Goal: Information Seeking & Learning: Find specific fact

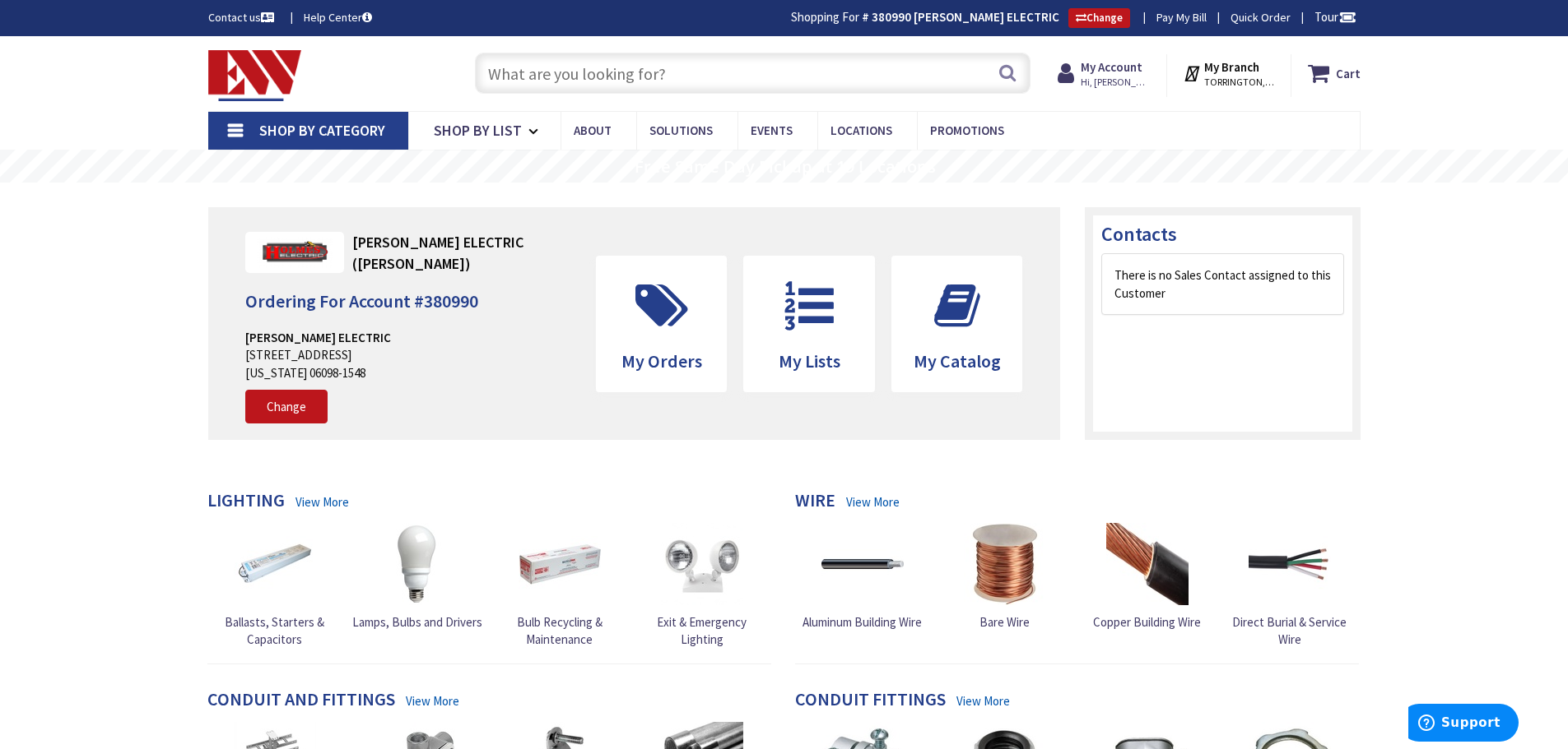
click at [524, 78] on input "text" at bounding box center [753, 73] width 556 height 41
click at [523, 81] on input "text" at bounding box center [753, 73] width 556 height 41
paste input "HALO RA5606927WH"
type input "HALO RA5606927WH"
click at [1006, 73] on button "Search" at bounding box center [1007, 73] width 21 height 37
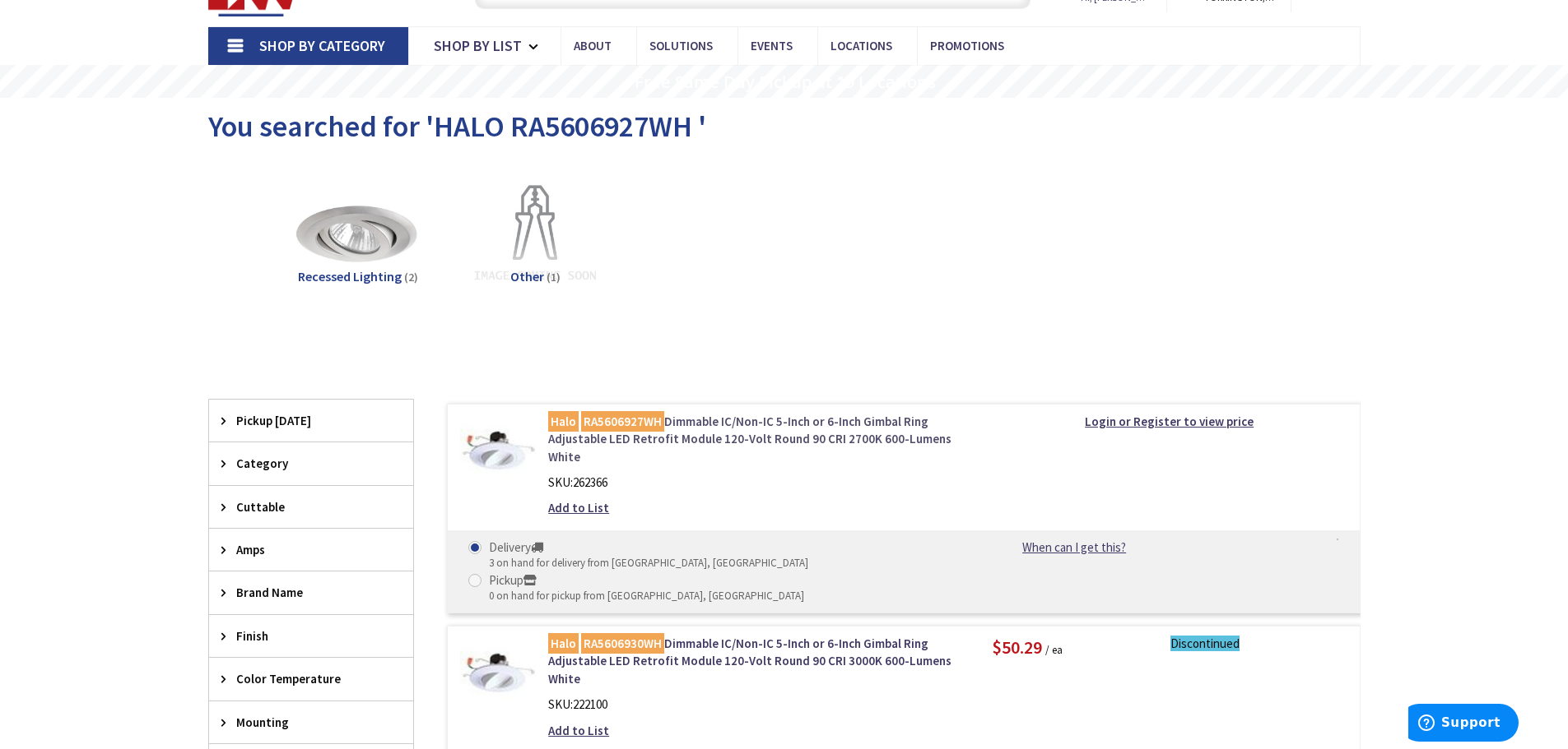
click at [712, 436] on link "Halo RA5606927WH Dimmable IC/Non-IC 5-Inch or 6-Inch Gimbal Ring Adjustable LED…" at bounding box center [757, 439] width 419 height 53
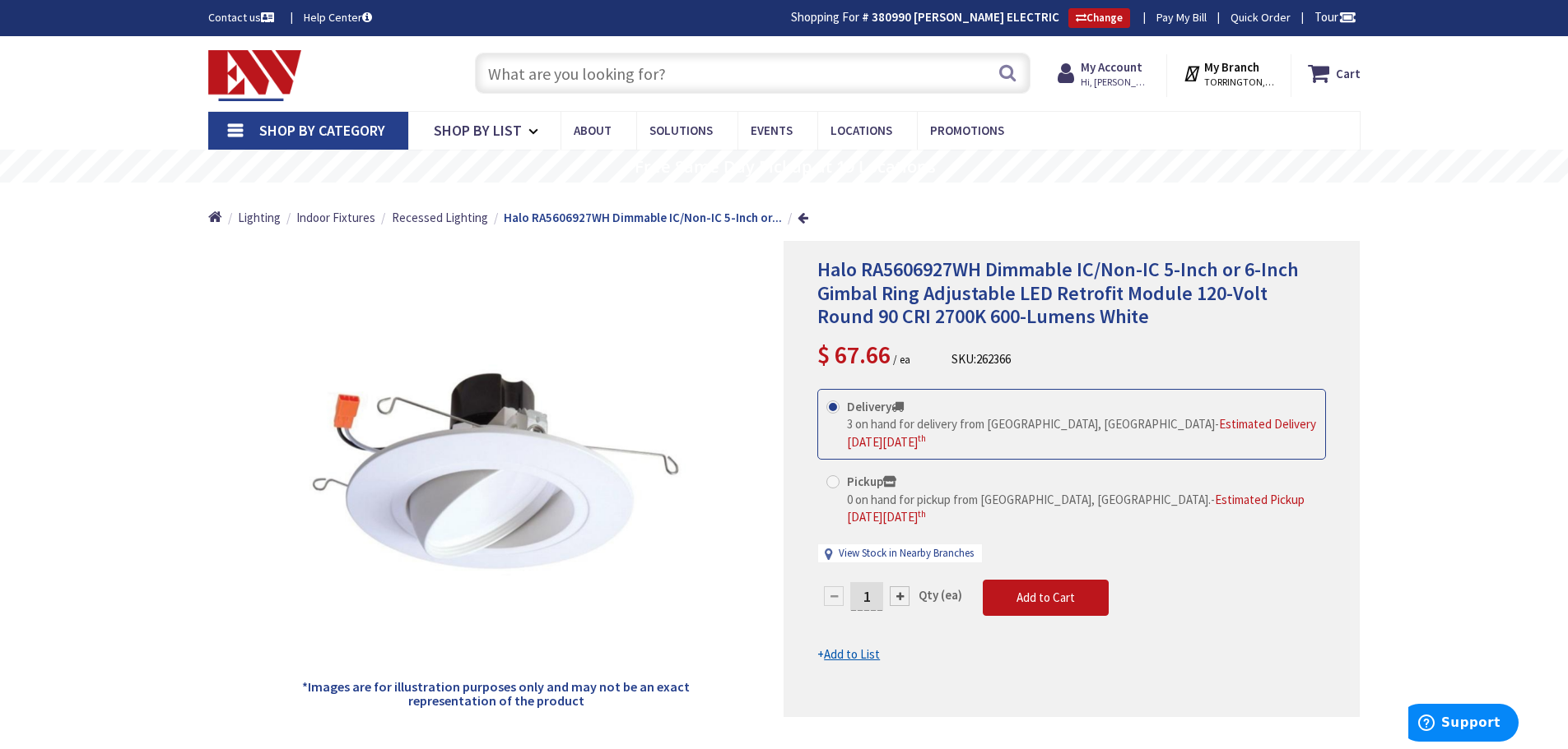
click at [528, 74] on input "text" at bounding box center [753, 73] width 556 height 41
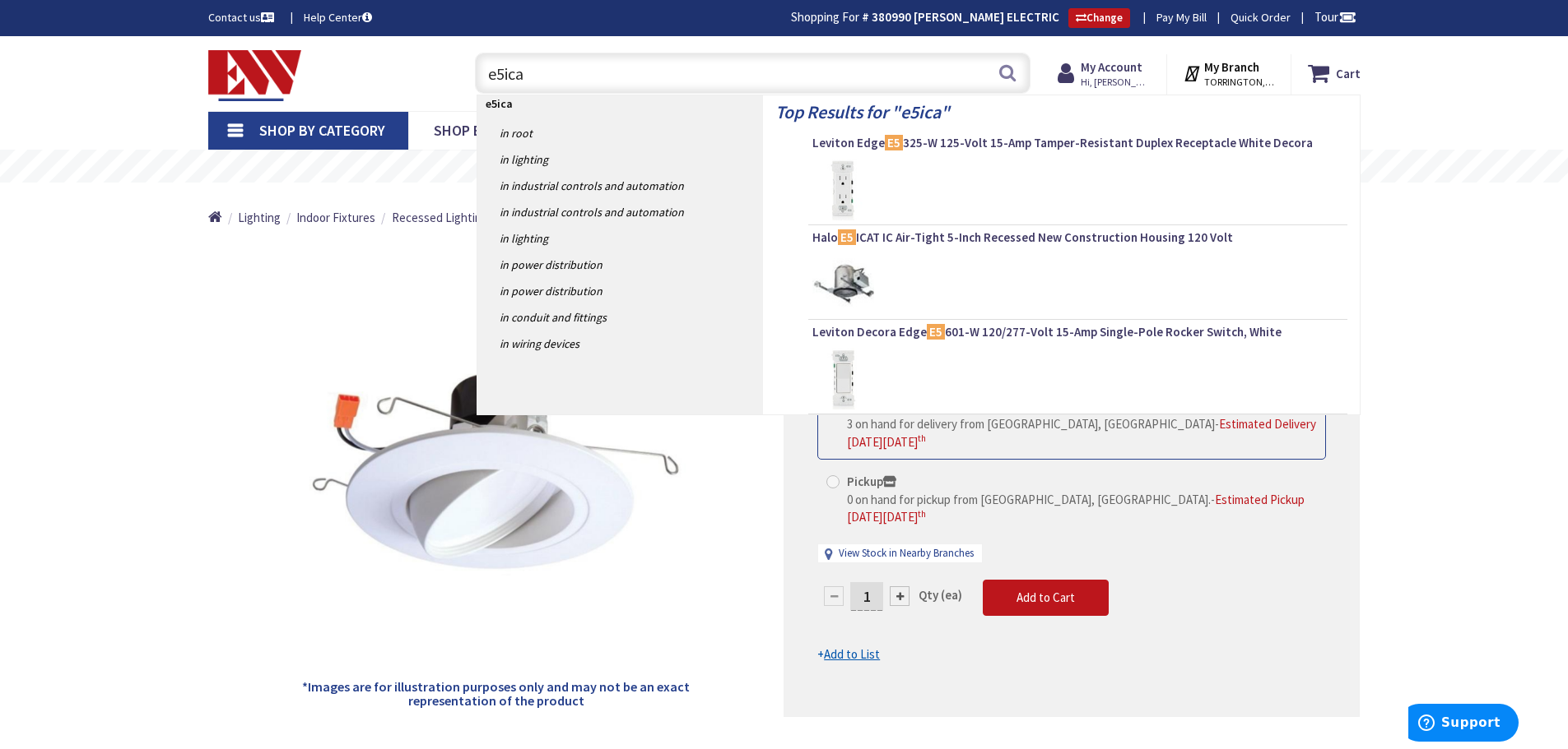
type input "e5icat"
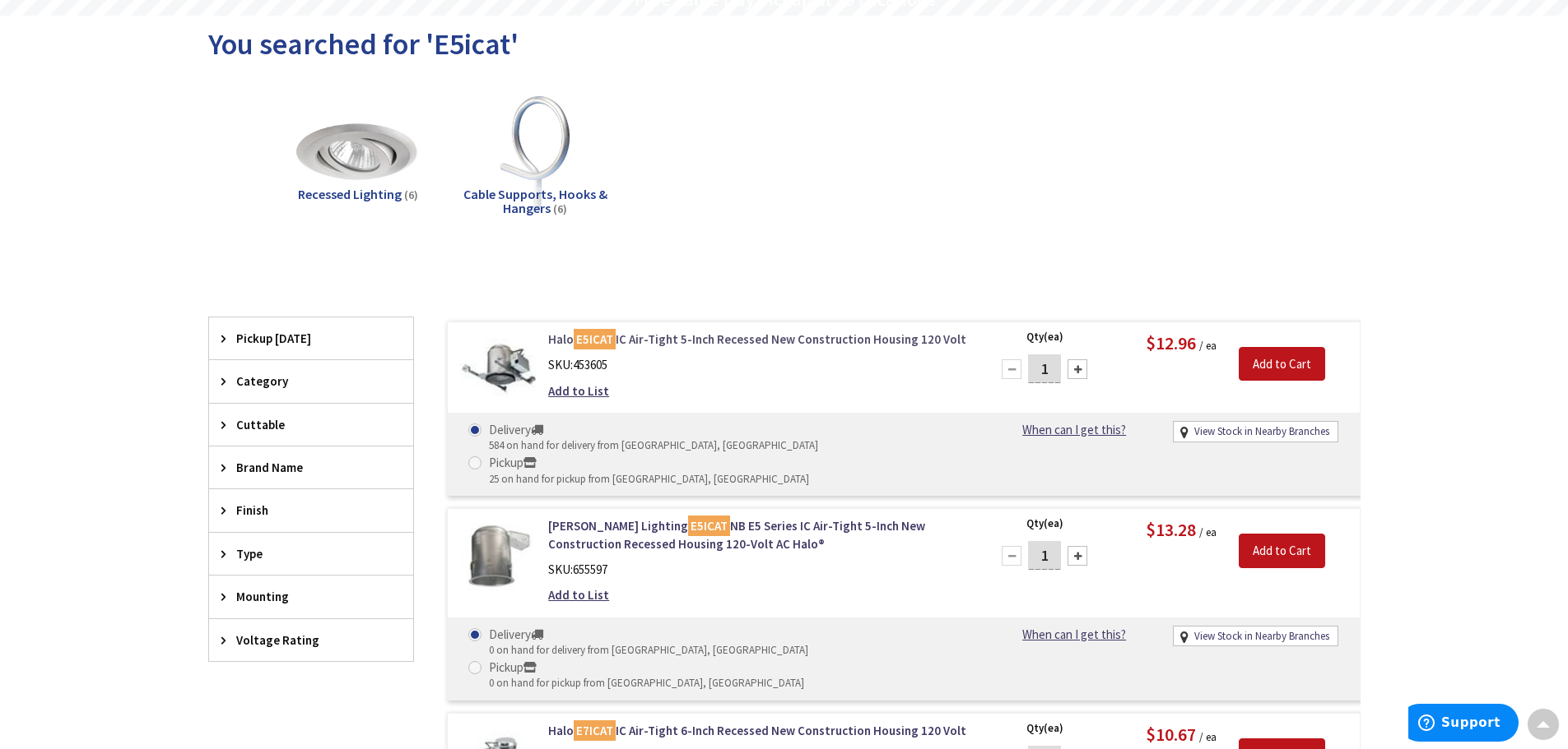
click at [680, 338] on link "Halo E5ICAT IC Air-Tight 5-Inch Recessed New Construction Housing 120 Volt" at bounding box center [757, 339] width 419 height 18
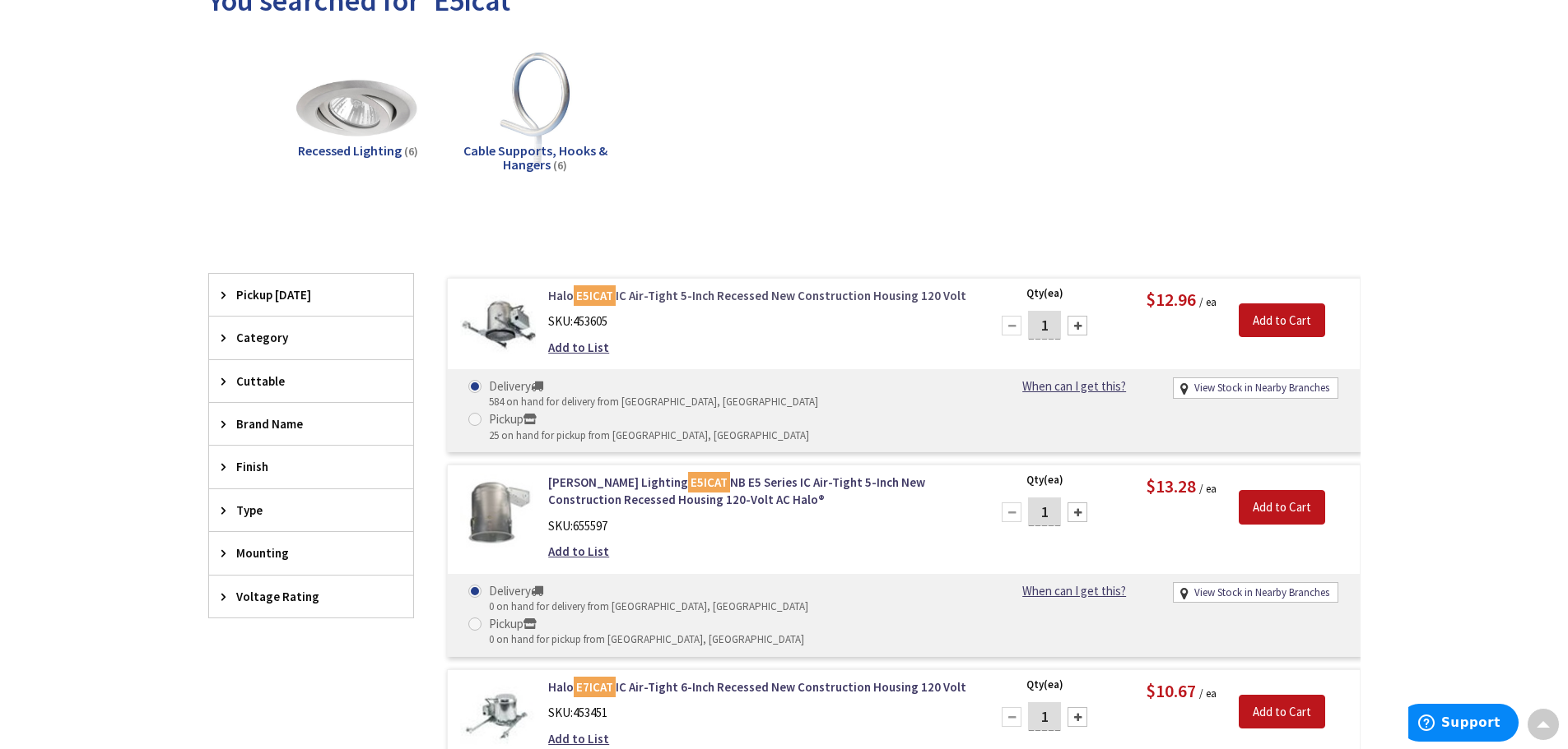
scroll to position [249, 0]
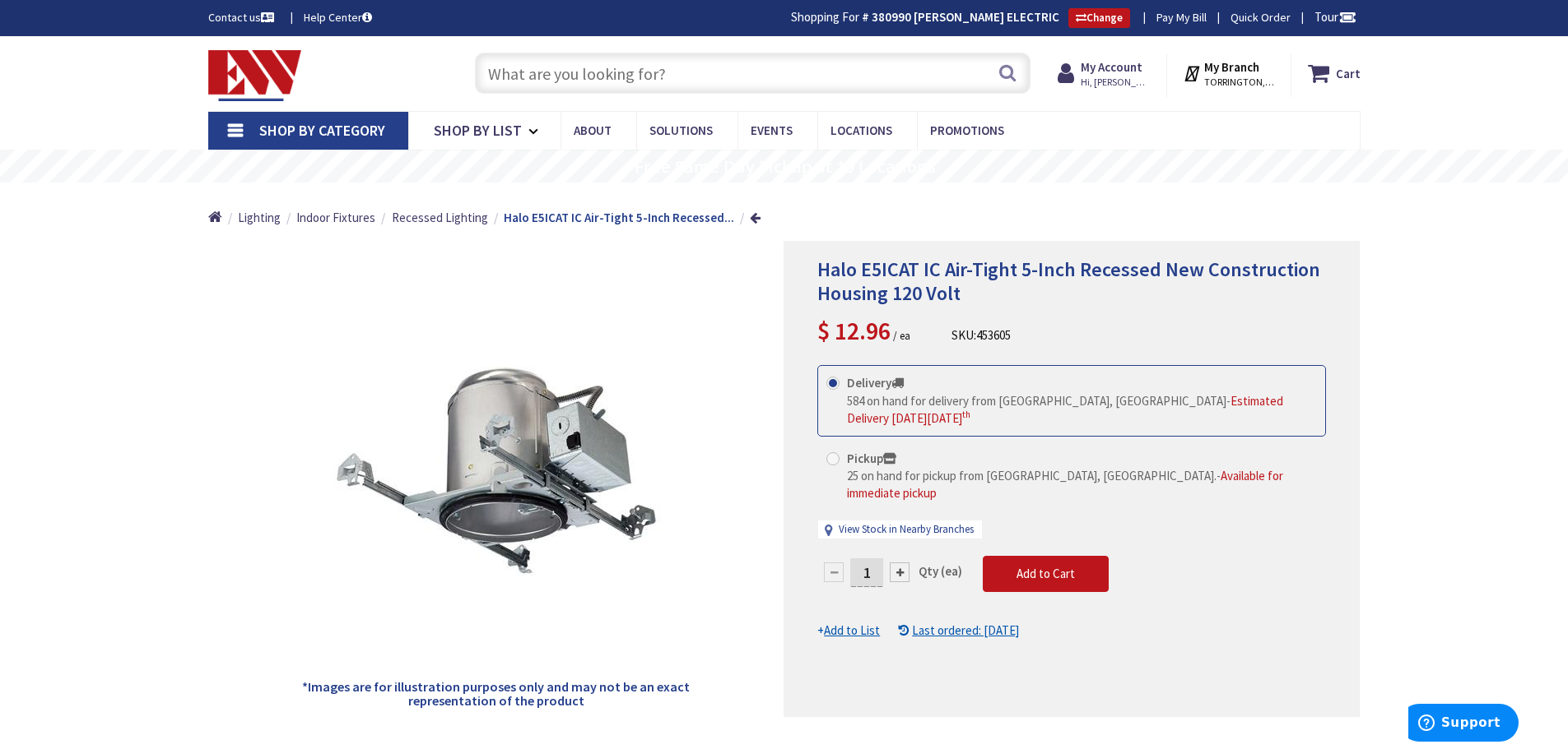
click at [504, 77] on input "text" at bounding box center [753, 73] width 556 height 41
type input "h"
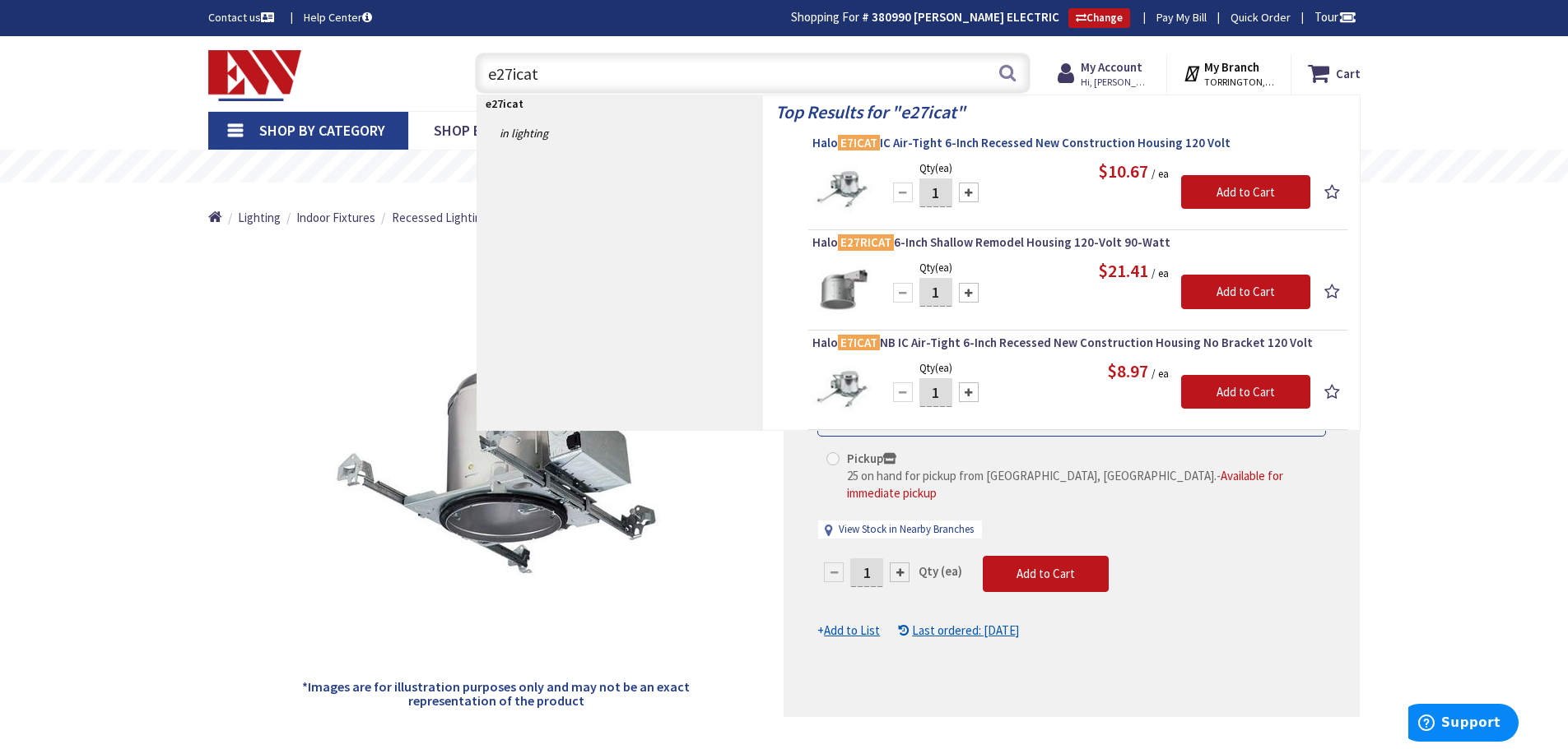
type input "e27icat"
click at [1047, 147] on span "Halo E7ICAT IC Air-Tight 6-Inch Recessed New Construction Housing 120 Volt" at bounding box center [1078, 143] width 531 height 17
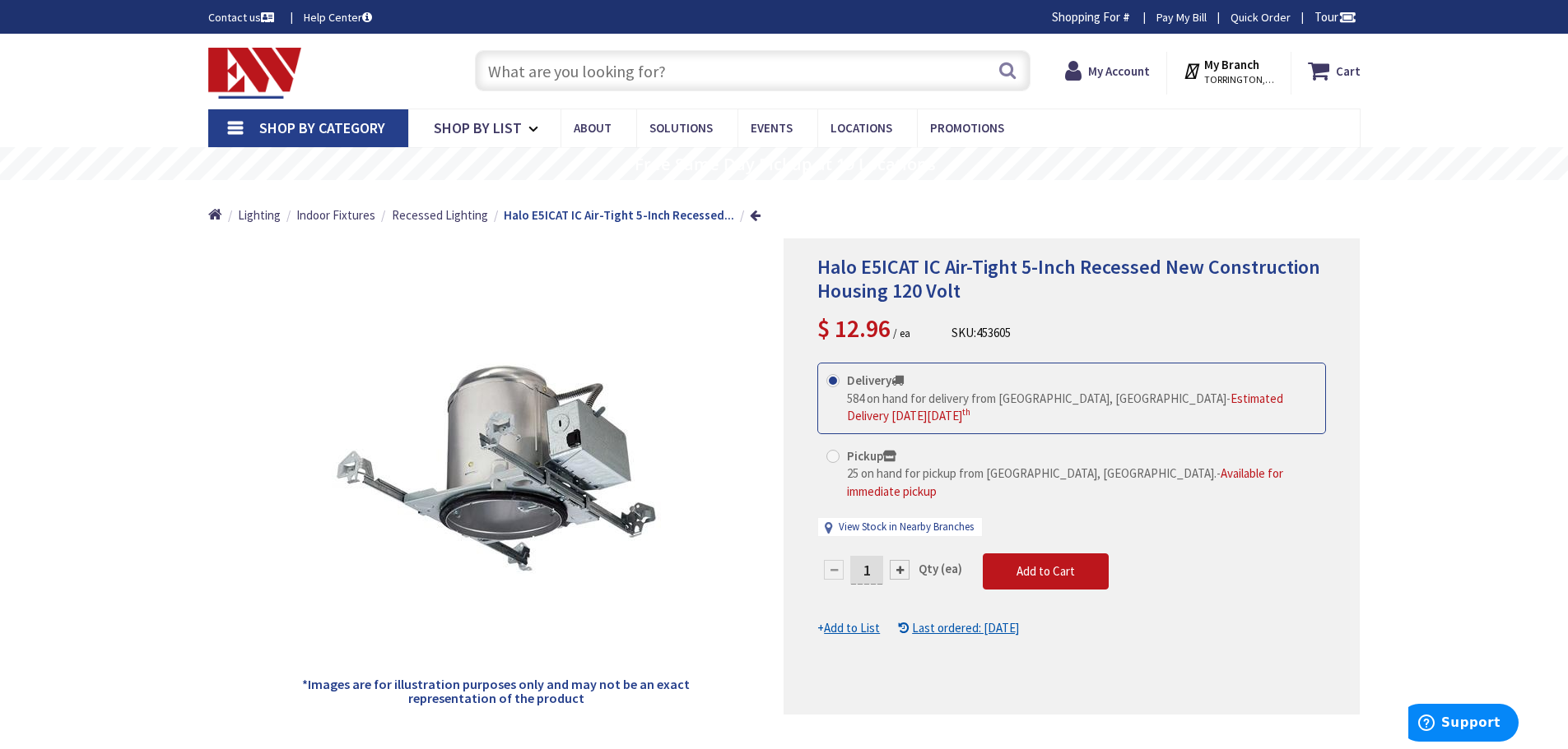
click at [555, 74] on input "text" at bounding box center [753, 71] width 556 height 41
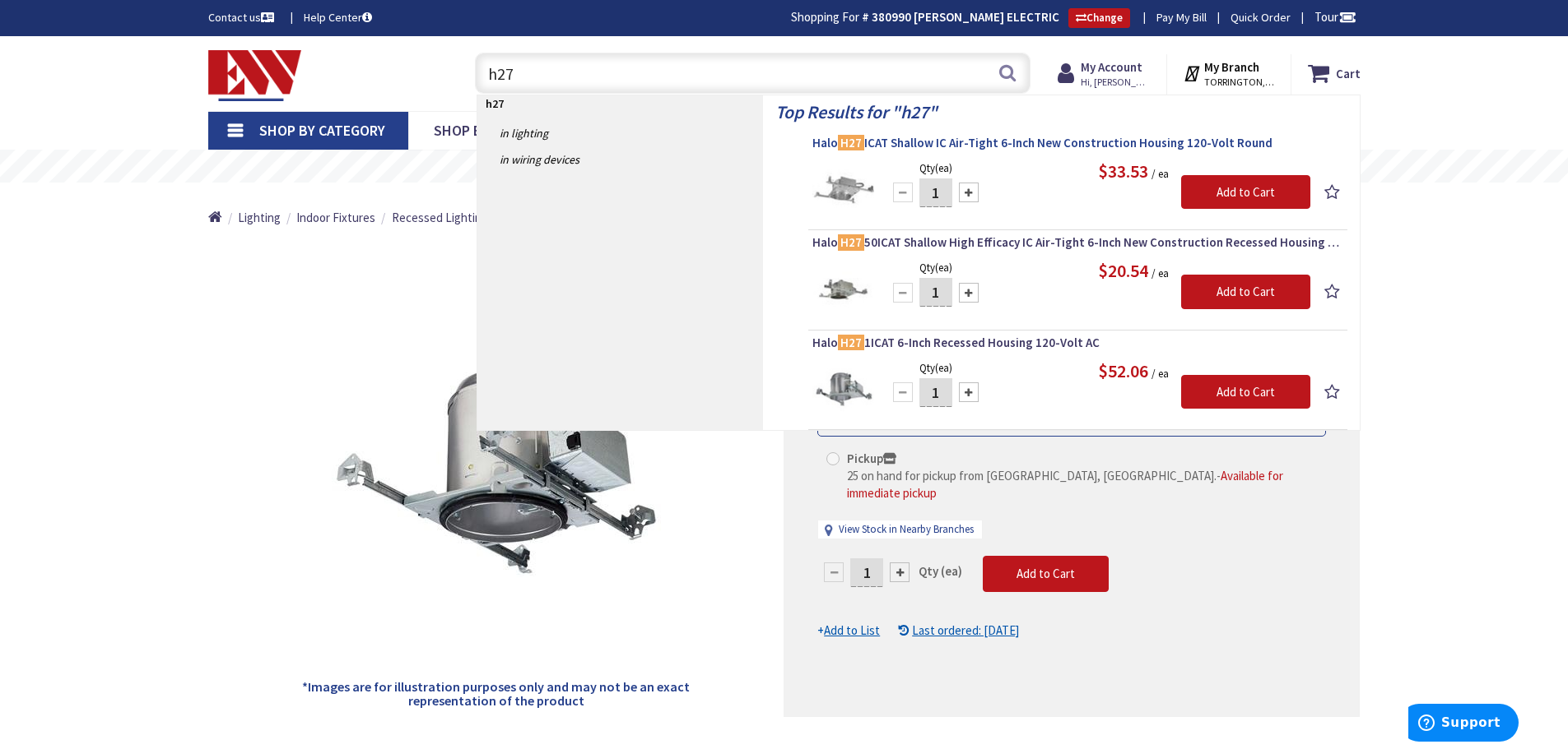
type input "h27"
click at [1033, 146] on span "Halo H27 ICAT Shallow IC Air-Tight 6-Inch New Construction Housing 120-Volt Rou…" at bounding box center [1078, 143] width 531 height 17
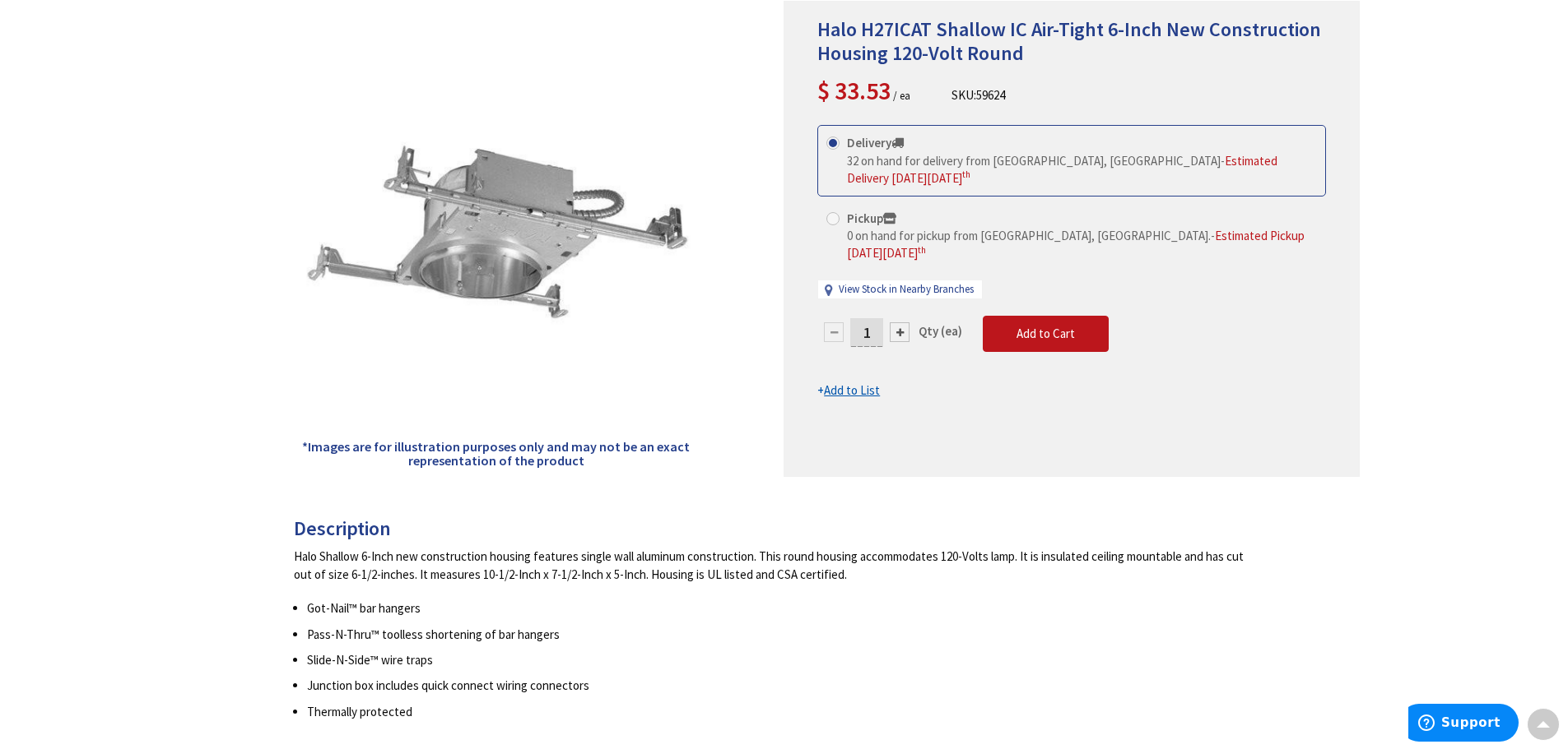
scroll to position [85, 0]
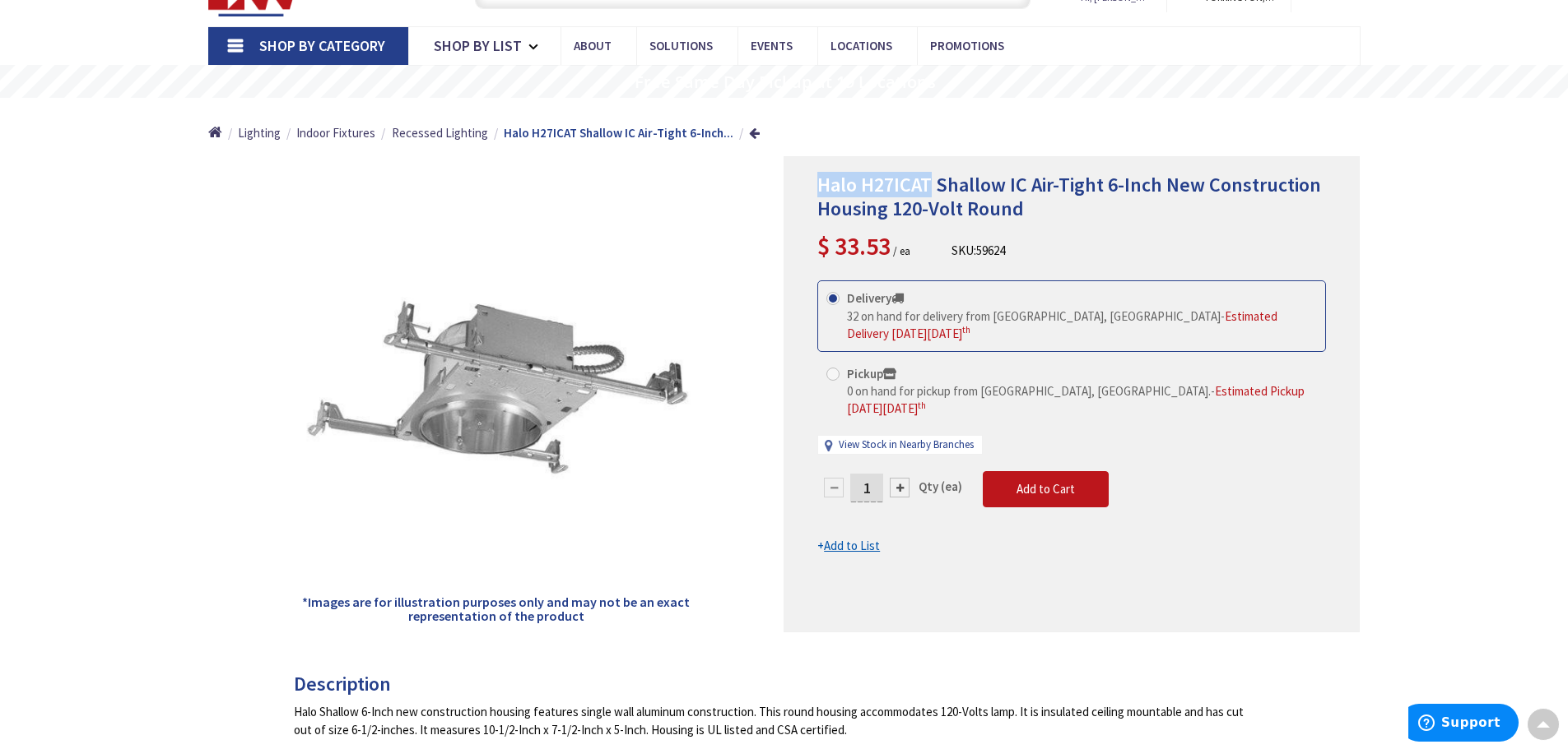
drag, startPoint x: 933, startPoint y: 182, endPoint x: 815, endPoint y: 182, distance: 118.0
click at [815, 182] on div "Halo H27ICAT Shallow IC Air-Tight 6-Inch New Construction Housing 120-Volt Roun…" at bounding box center [1071, 395] width 576 height 476
copy span "Halo H27ICAT"
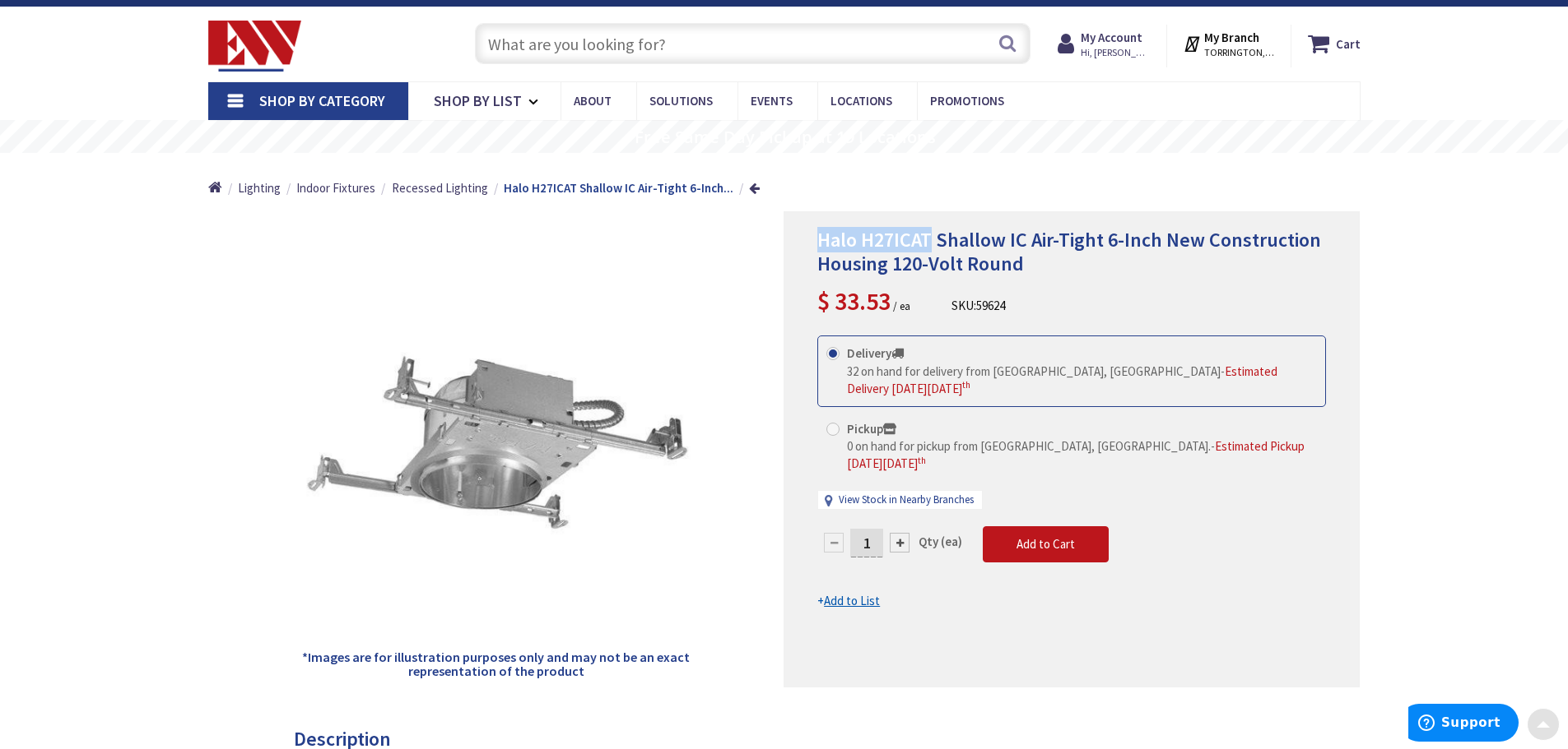
scroll to position [0, 0]
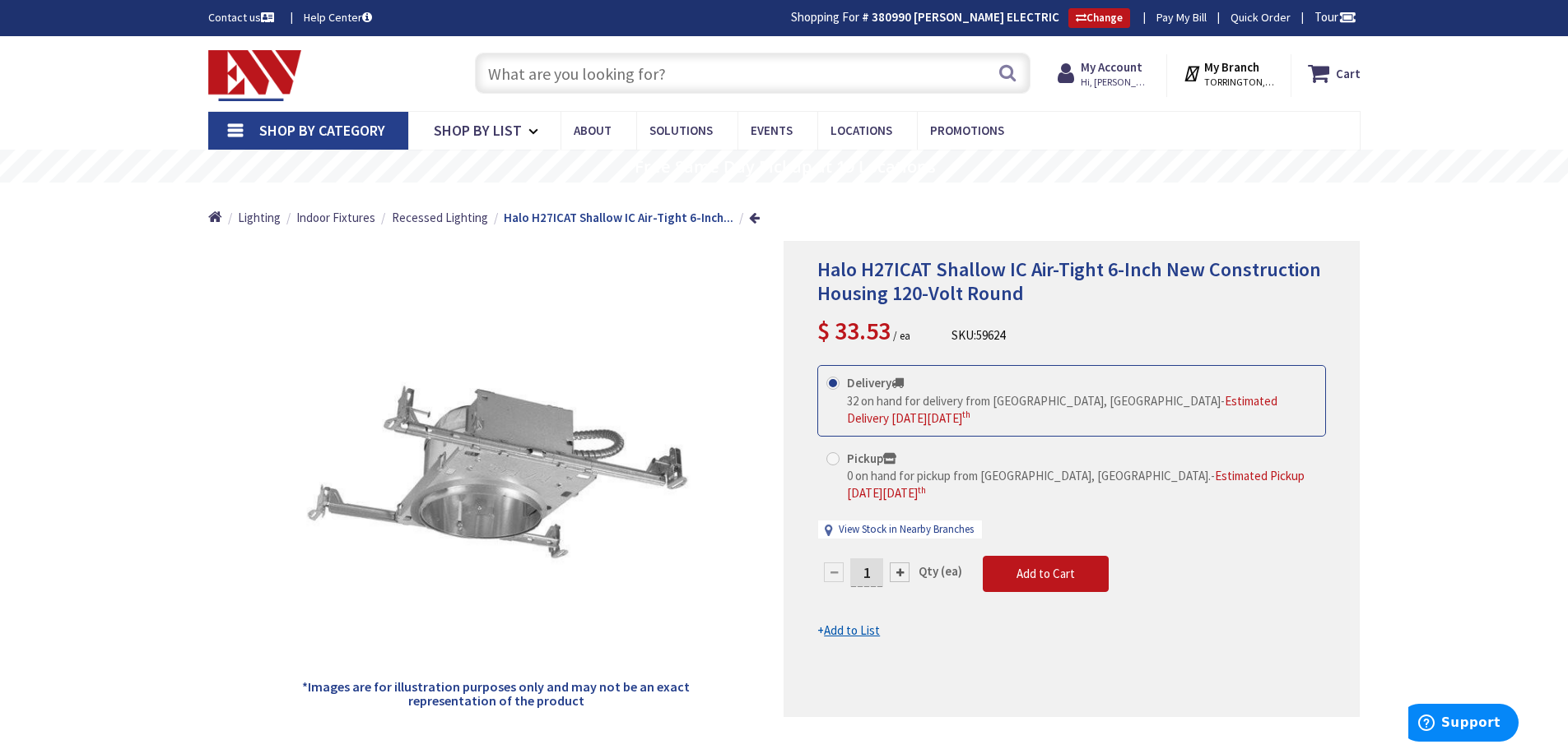
click at [527, 78] on input "text" at bounding box center [753, 73] width 556 height 41
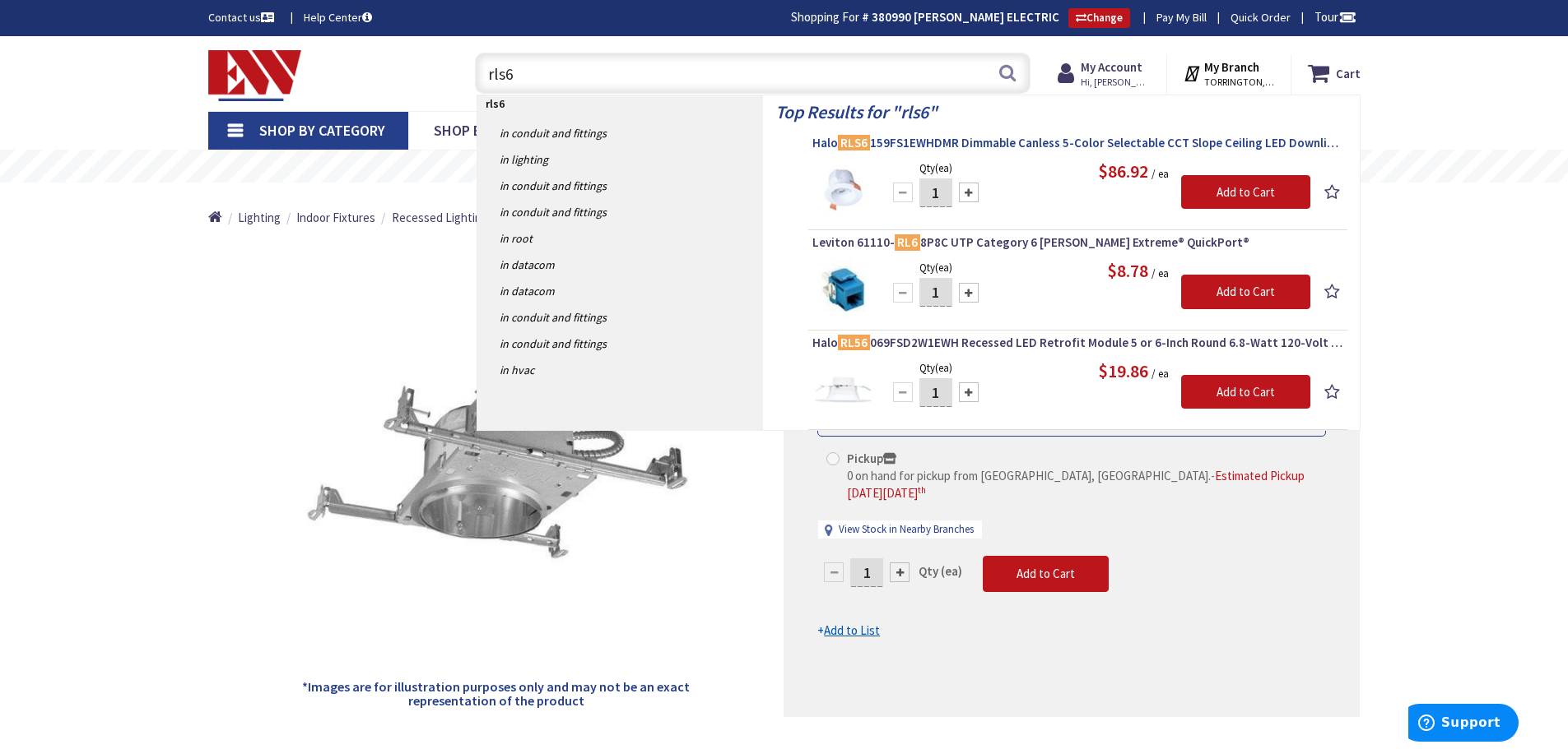
type input "rls6"
click at [968, 145] on span "Halo RLS6 159FS1EWHDMR Dimmable Canless 5-Color Selectable CCT Slope Ceiling LE…" at bounding box center [1078, 143] width 531 height 17
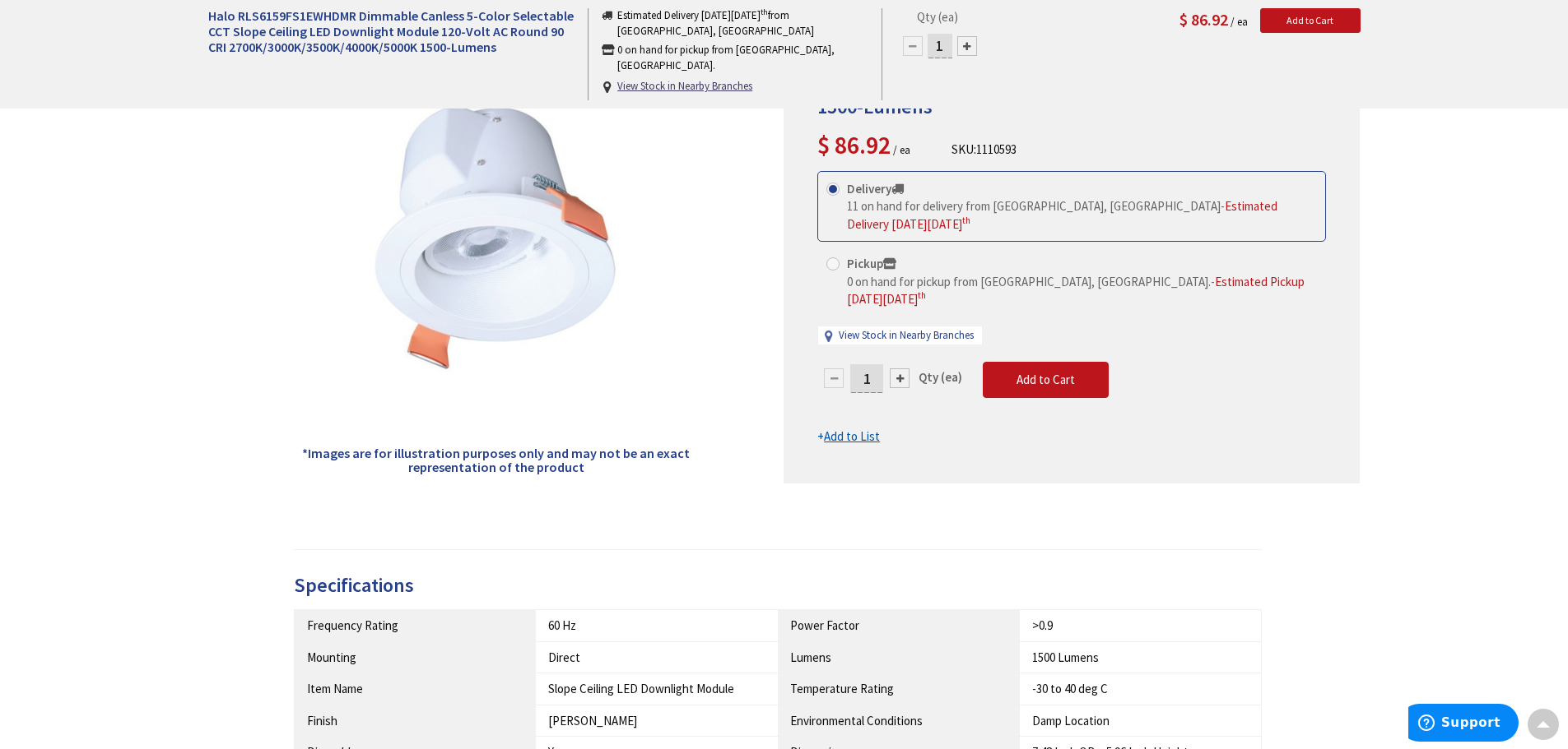
scroll to position [249, 0]
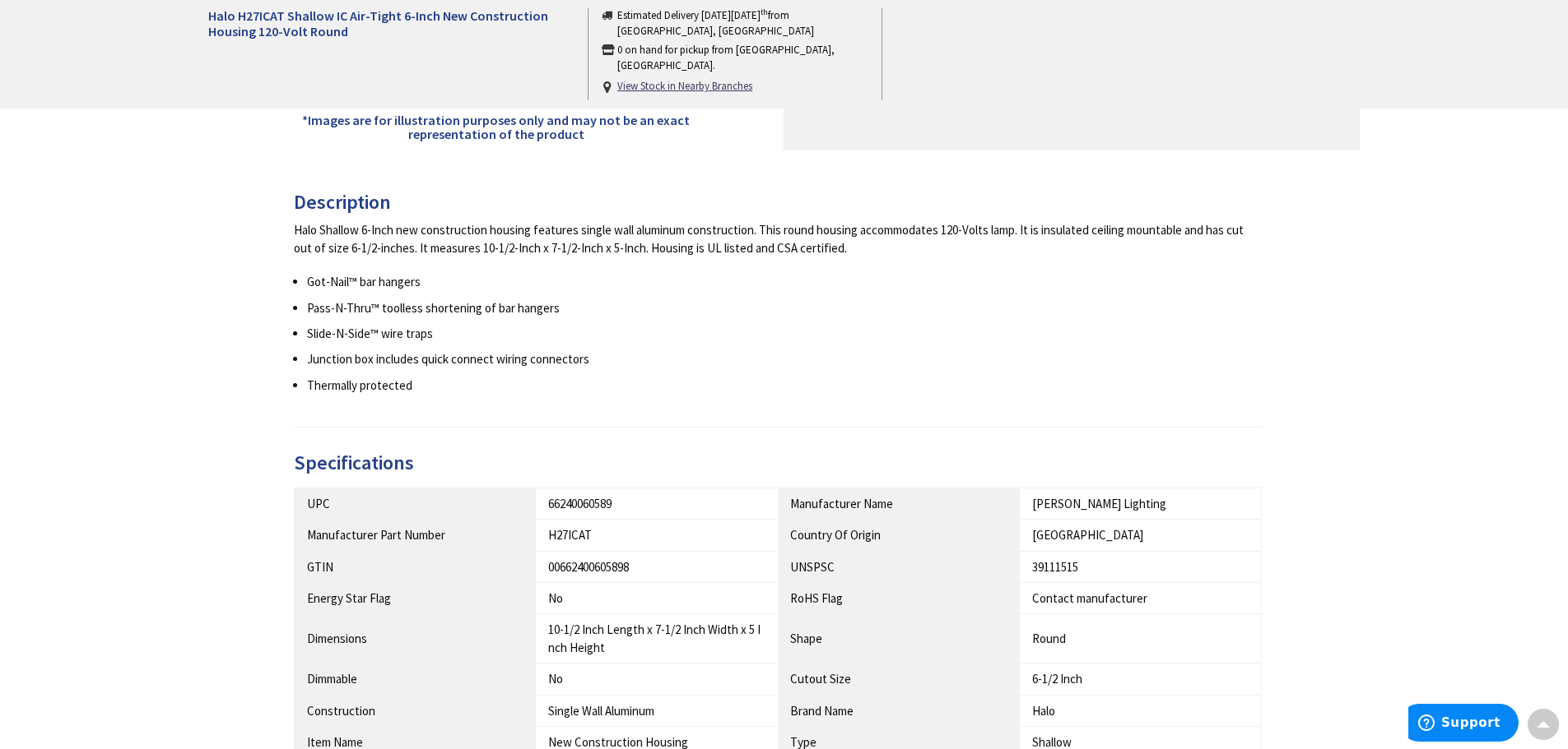
scroll to position [326, 0]
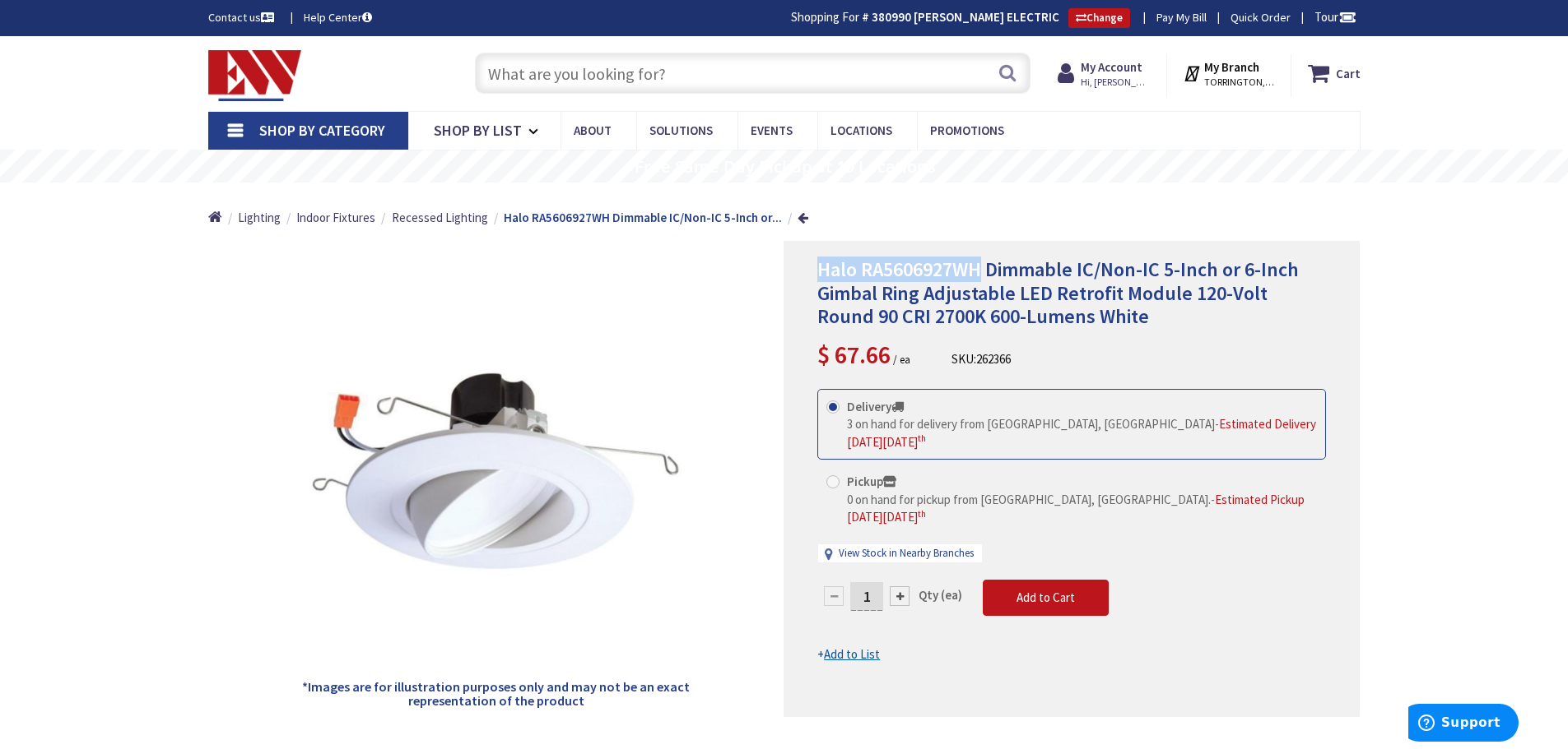
drag, startPoint x: 983, startPoint y: 266, endPoint x: 822, endPoint y: 258, distance: 161.2
click at [822, 258] on span "Halo RA5606927WH Dimmable IC/Non-IC 5-Inch or 6-Inch Gimbal Ring Adjustable LED…" at bounding box center [1059, 293] width 482 height 73
copy span "Halo RA5606927WH"
click at [273, 76] on img at bounding box center [254, 76] width 93 height 51
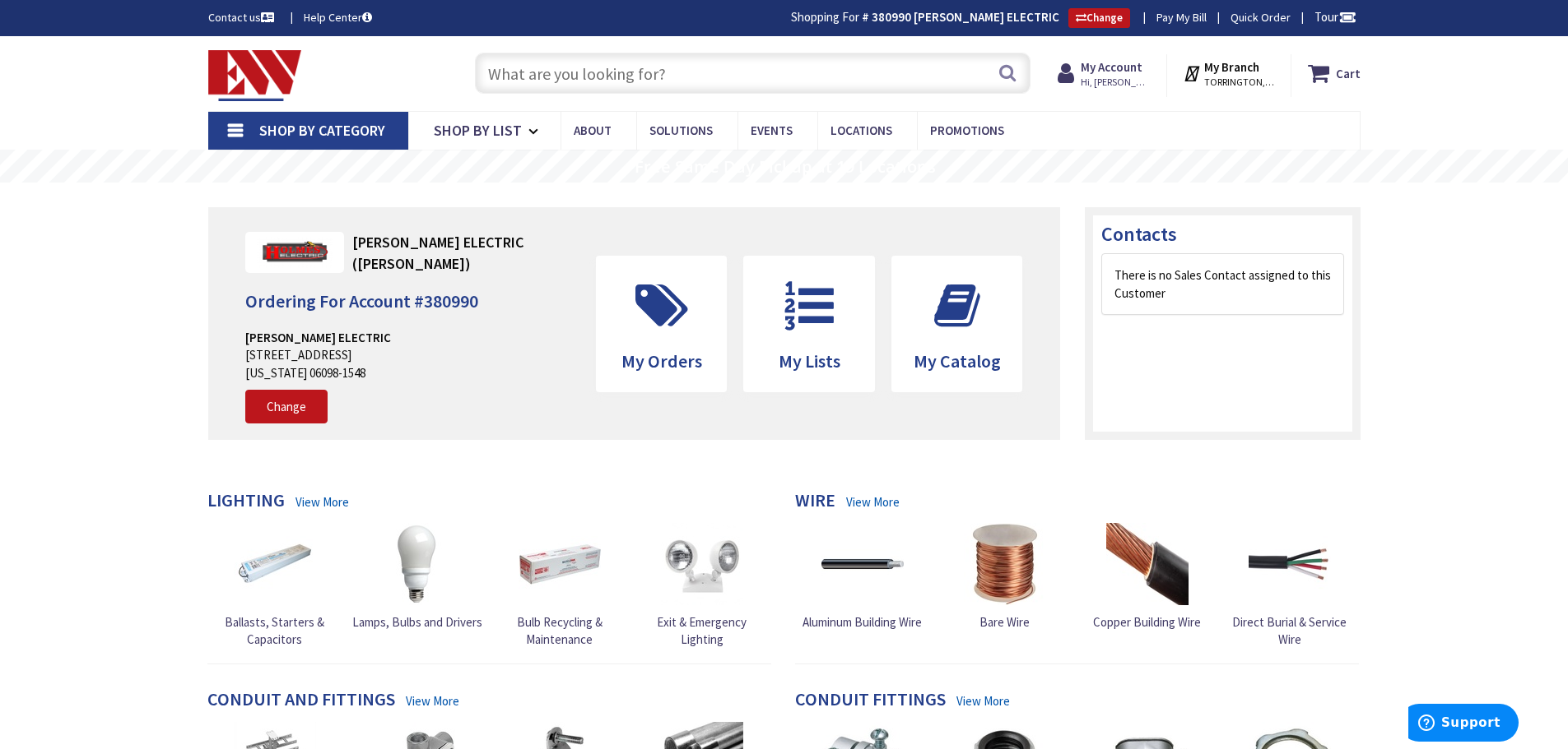
click at [504, 55] on input "text" at bounding box center [753, 73] width 556 height 41
